Goal: Task Accomplishment & Management: Complete application form

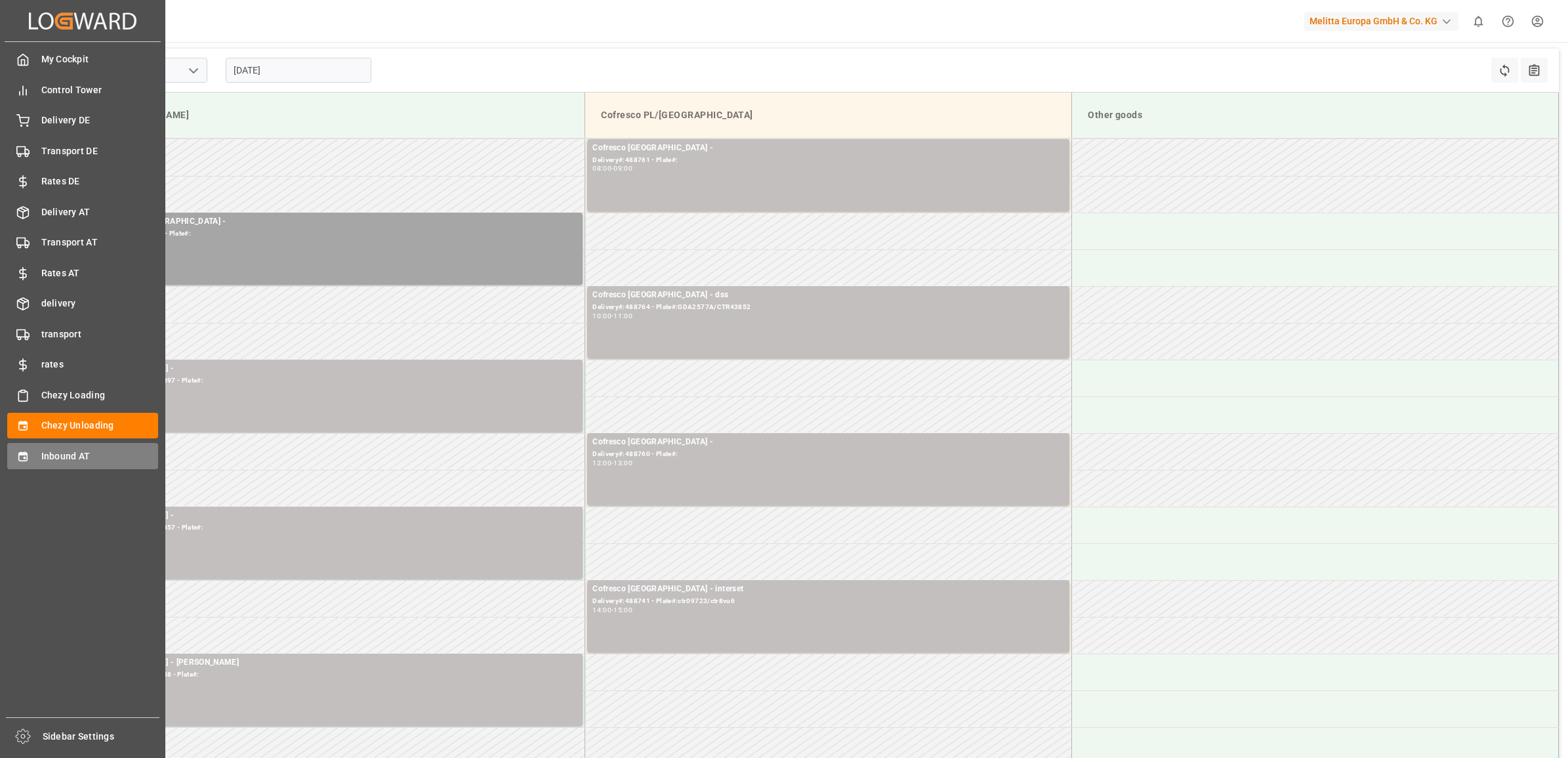
click at [44, 450] on span "Inbound AT" at bounding box center [99, 456] width 118 height 13
type input "Inbound AT"
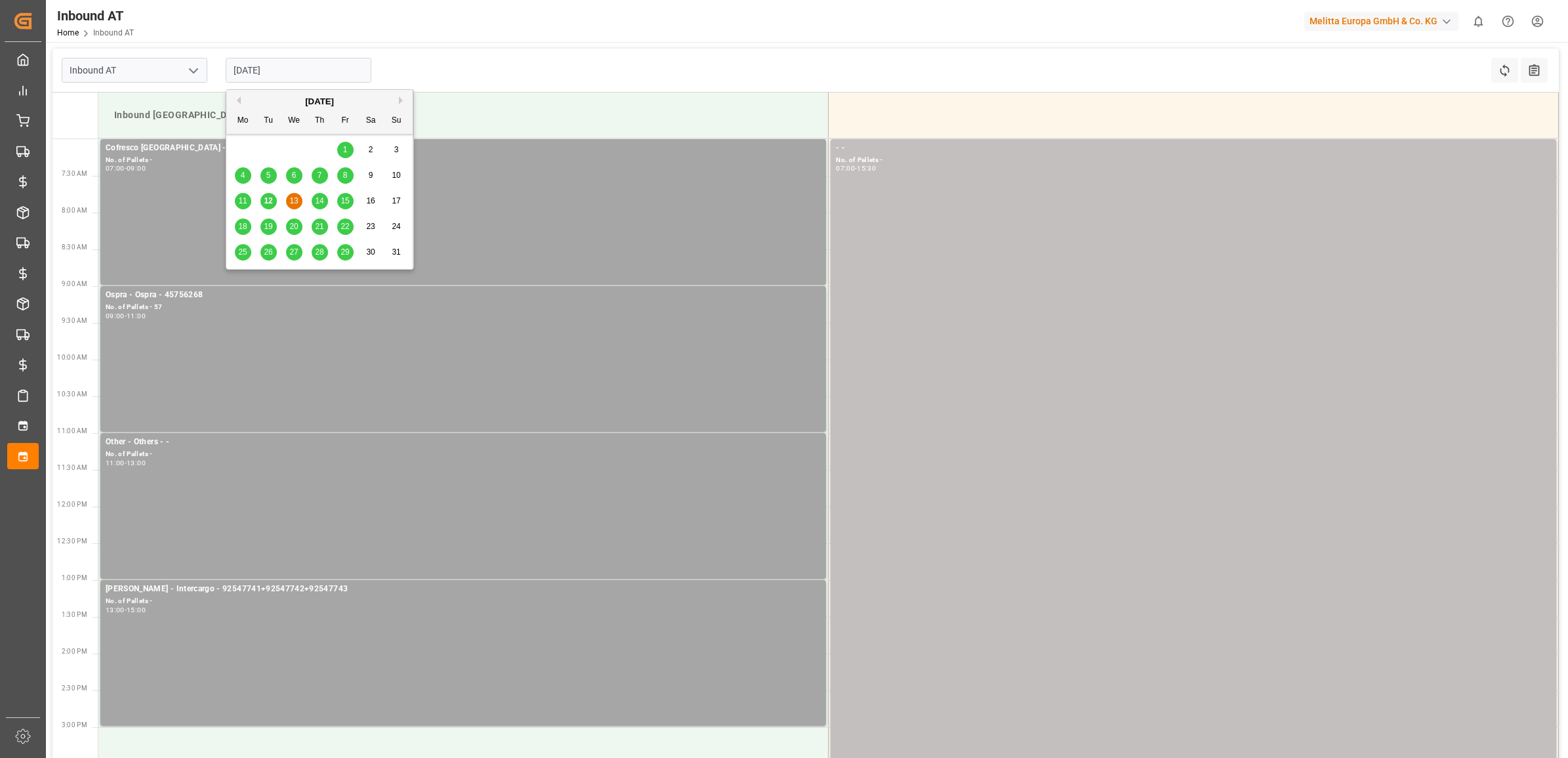
click at [272, 64] on input "[DATE]" at bounding box center [298, 70] width 145 height 25
click at [269, 199] on span "12" at bounding box center [268, 201] width 8 height 9
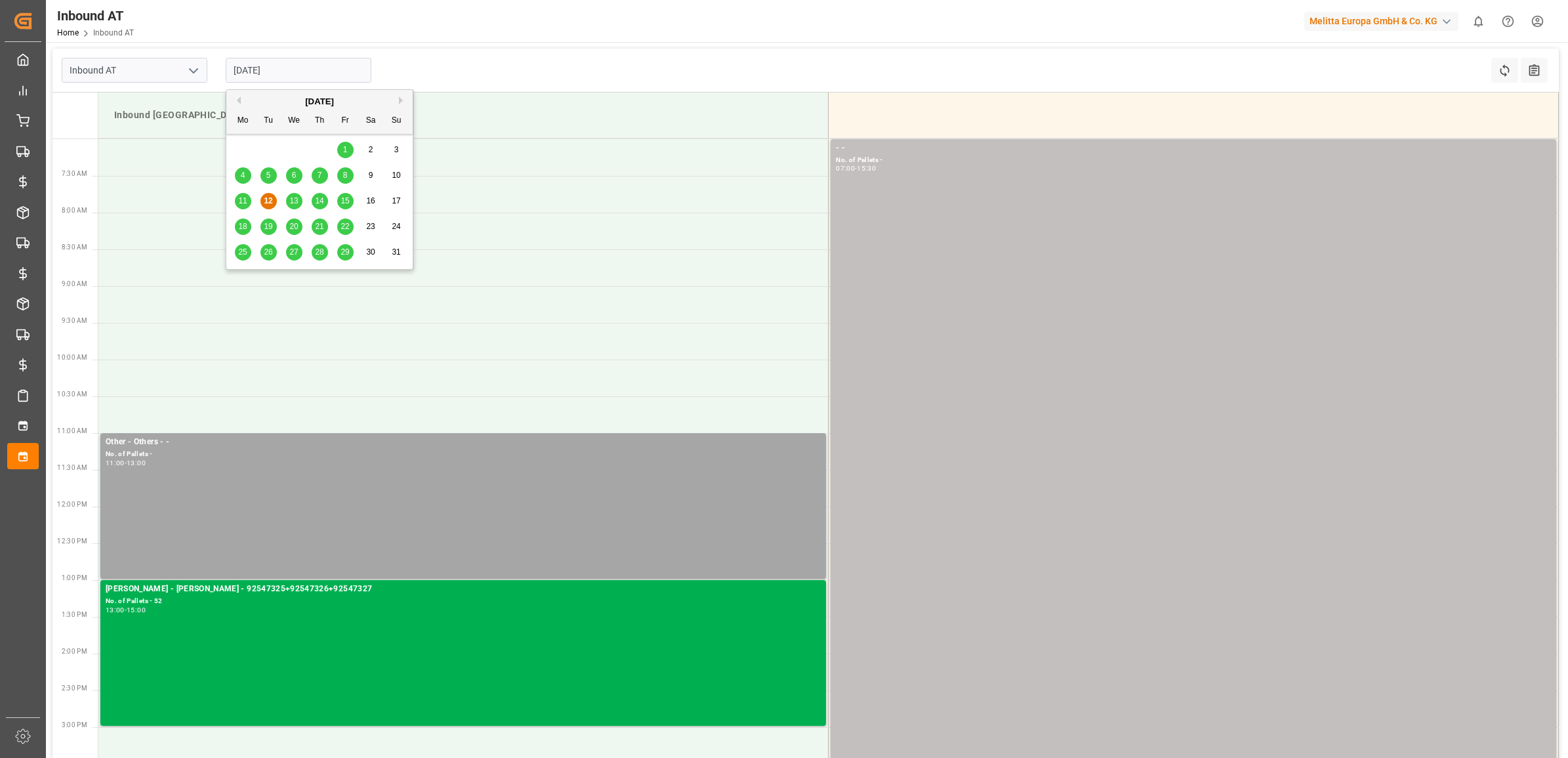
click at [302, 71] on input "[DATE]" at bounding box center [298, 70] width 145 height 25
click at [243, 201] on span "11" at bounding box center [242, 201] width 8 height 9
type input "[DATE]"
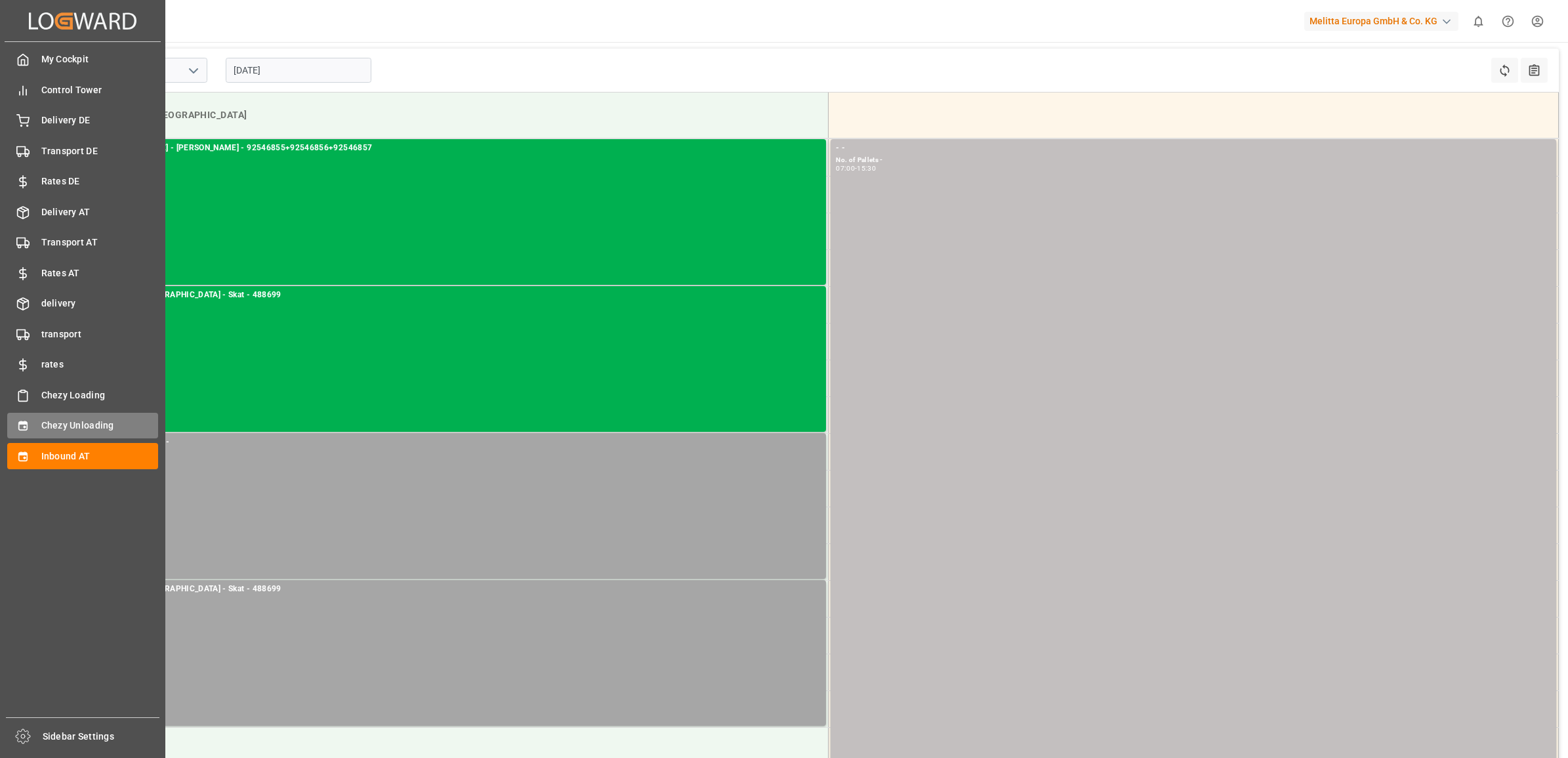
click at [109, 417] on div "Chezy Unloading Chezy Unloading" at bounding box center [83, 425] width 151 height 26
type input "Chezy Unloading"
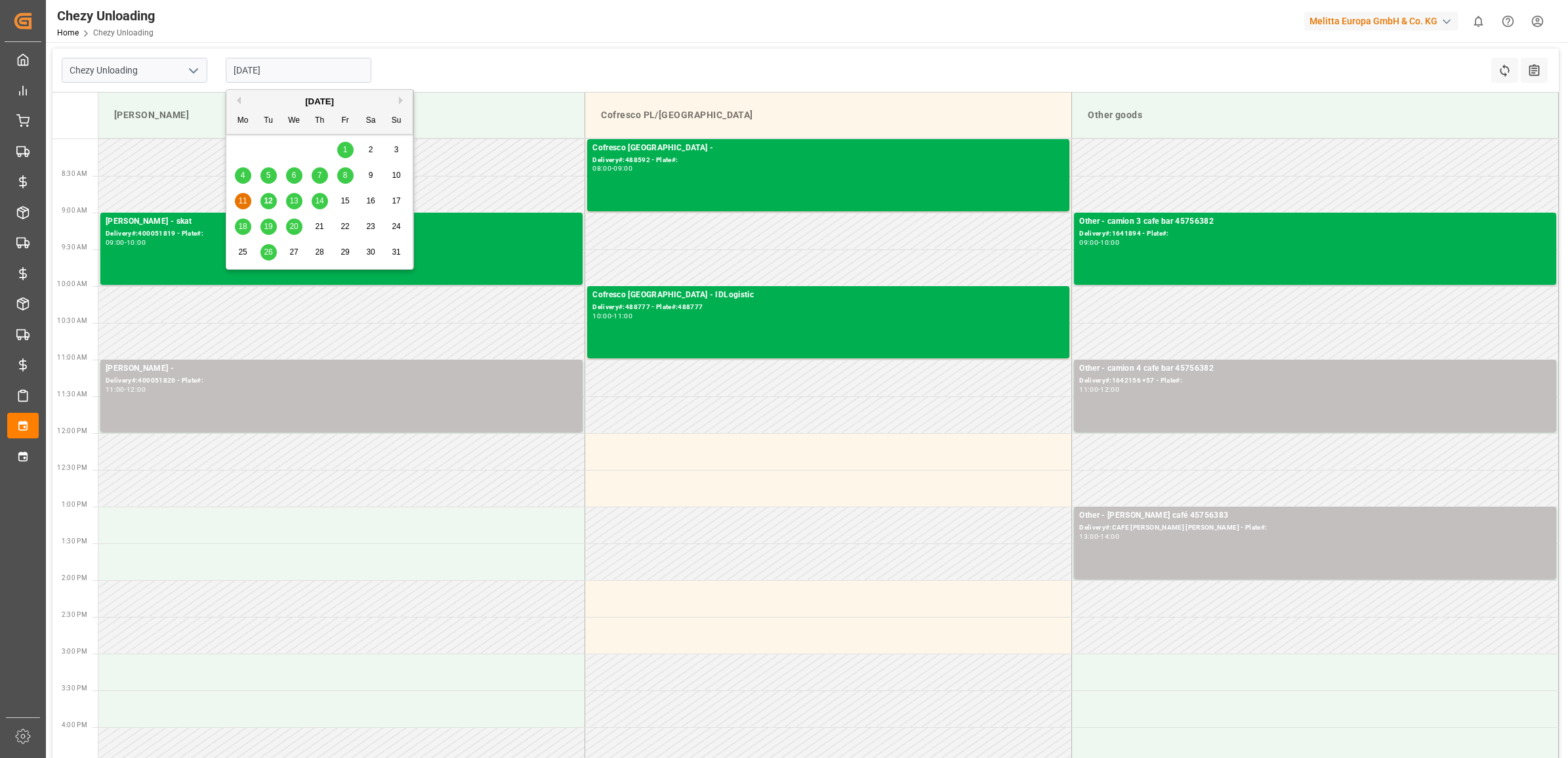
click at [292, 63] on input "[DATE]" at bounding box center [298, 70] width 145 height 25
click at [318, 203] on span "14" at bounding box center [319, 201] width 8 height 9
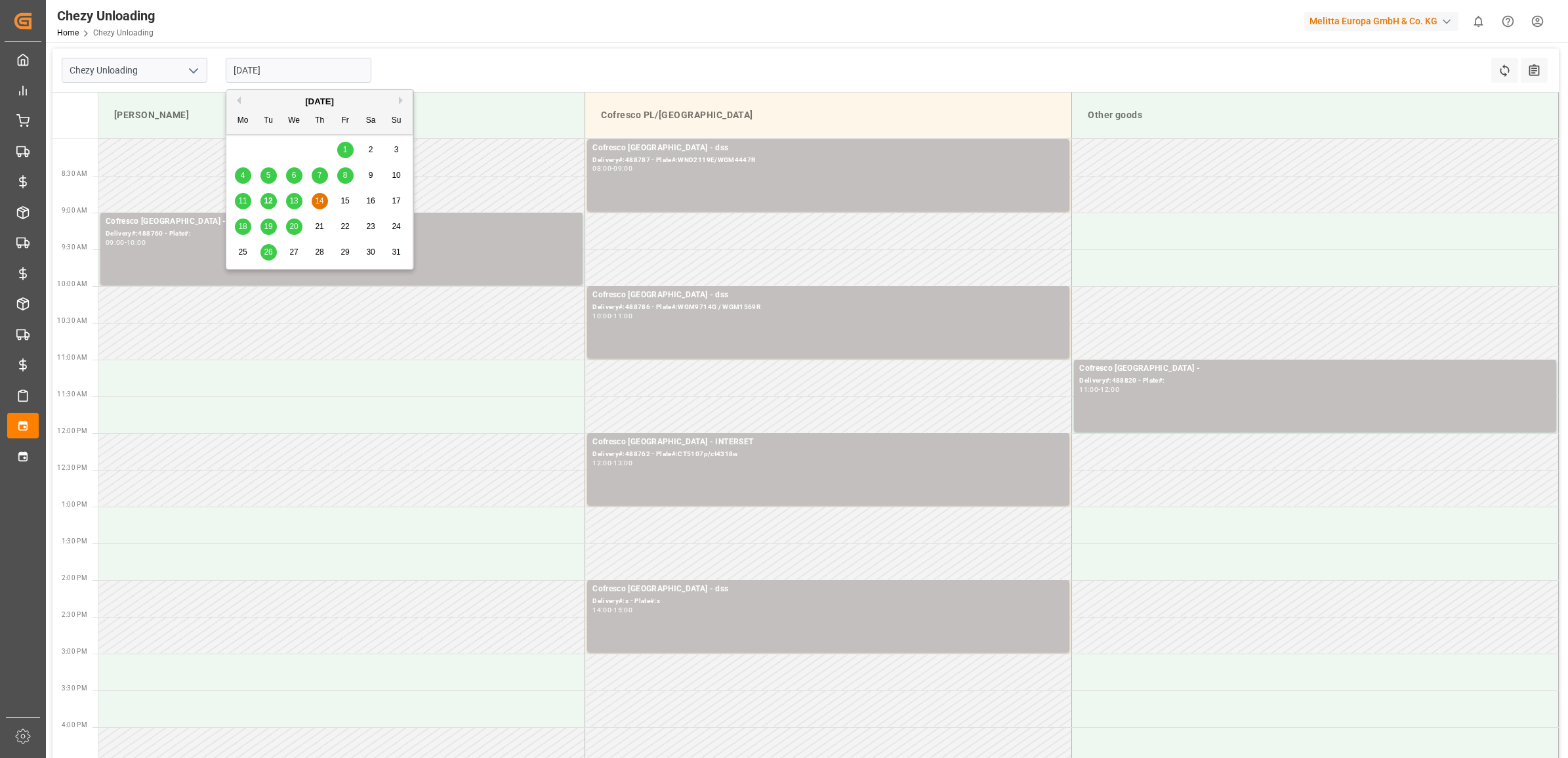
click at [298, 74] on input "[DATE]" at bounding box center [298, 70] width 145 height 25
click at [243, 226] on span "18" at bounding box center [242, 226] width 8 height 9
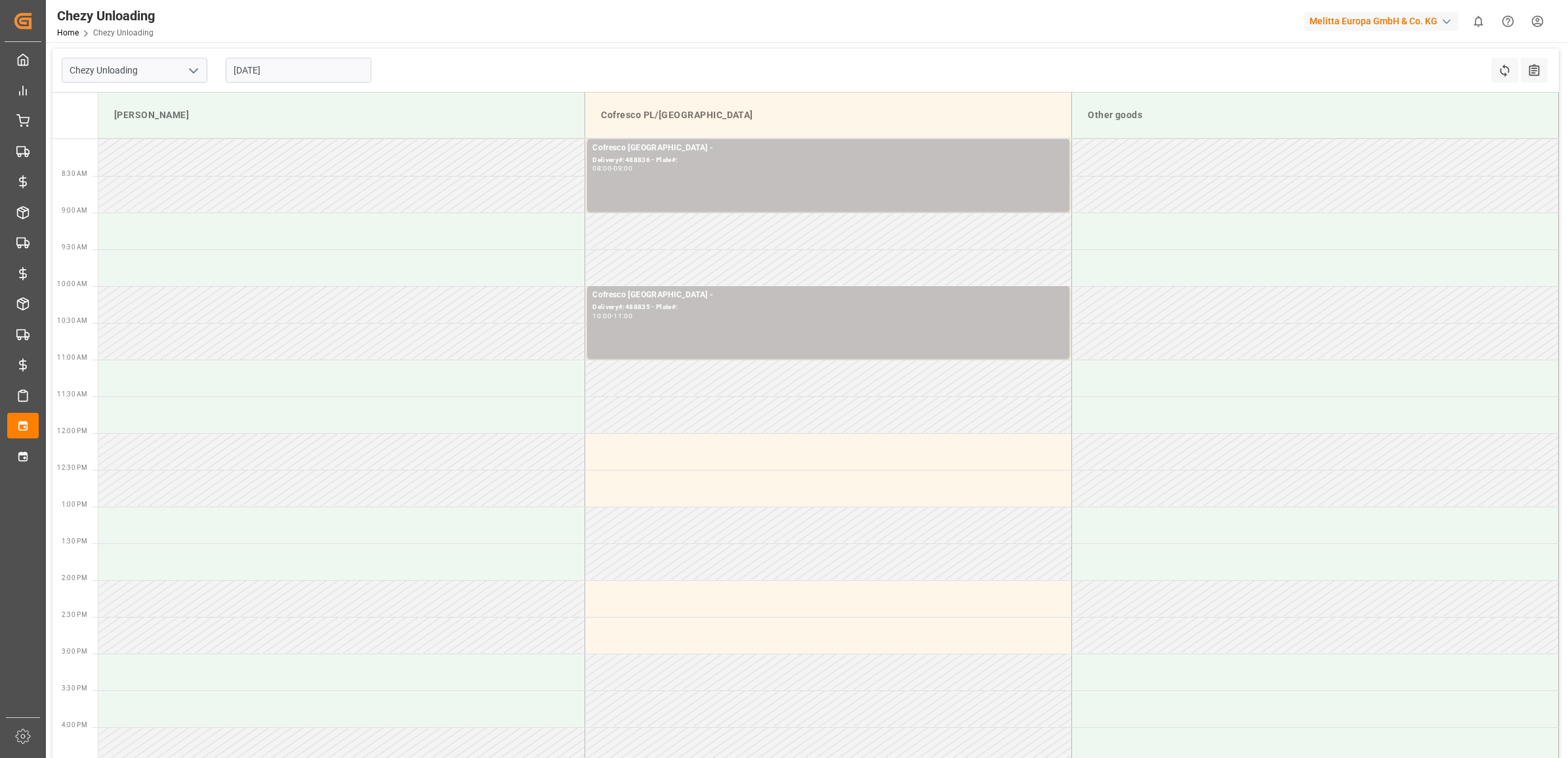
click at [302, 77] on input "[DATE]" at bounding box center [298, 70] width 145 height 25
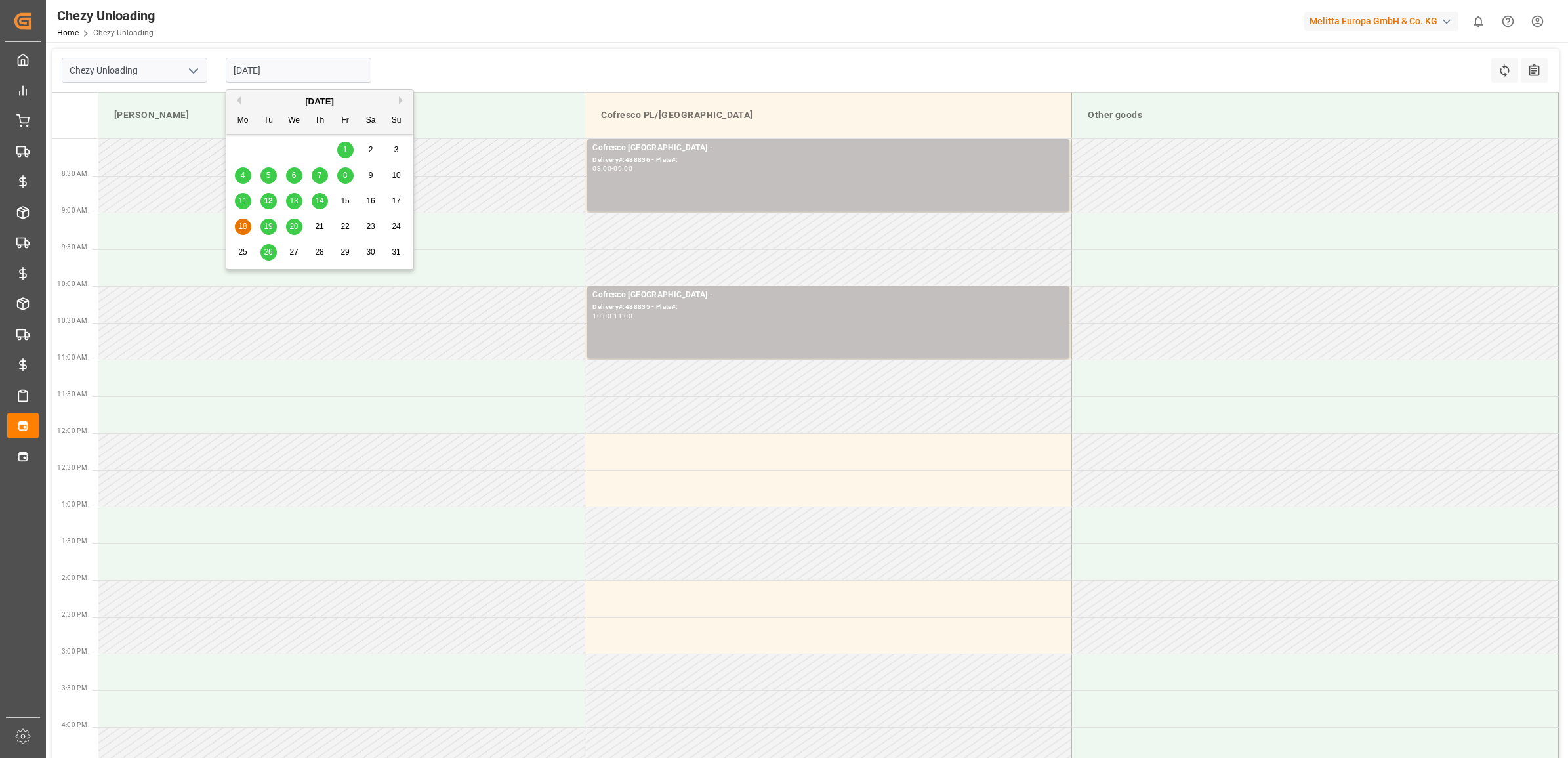
click at [262, 226] on div "19" at bounding box center [269, 226] width 17 height 16
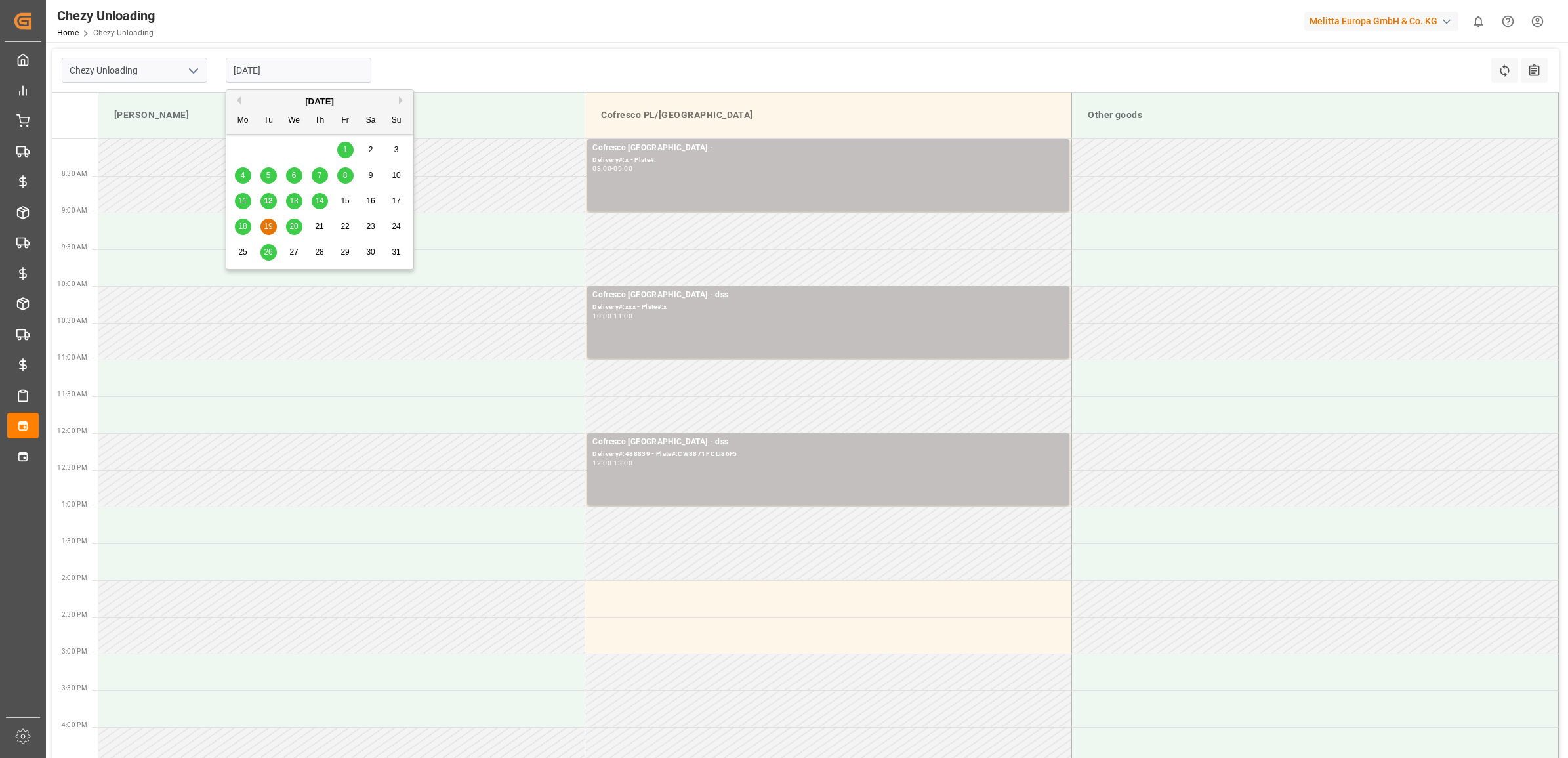
click at [322, 80] on input "[DATE]" at bounding box center [298, 70] width 145 height 25
click at [291, 231] on span "20" at bounding box center [293, 226] width 8 height 9
type input "[DATE]"
